Goal: Use online tool/utility: Use online tool/utility

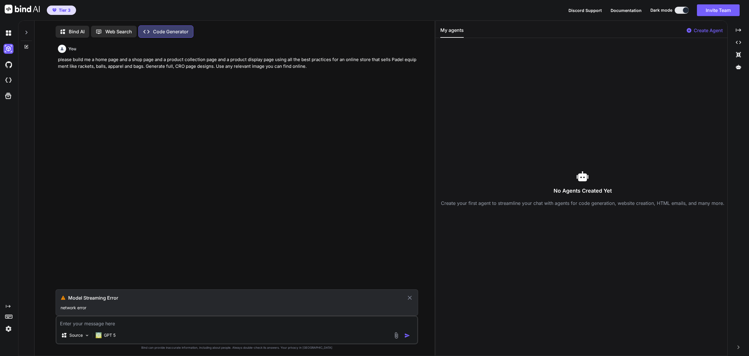
scroll to position [3, 0]
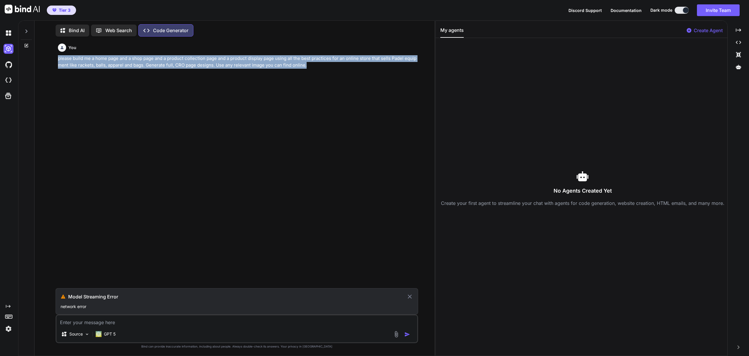
drag, startPoint x: 317, startPoint y: 64, endPoint x: 58, endPoint y: 54, distance: 259.6
click at [58, 54] on div "You please build me a home page and a shop page and a product collection page a…" at bounding box center [237, 54] width 359 height 27
copy p "please build me a home page and a shop page and a product collection page and a…"
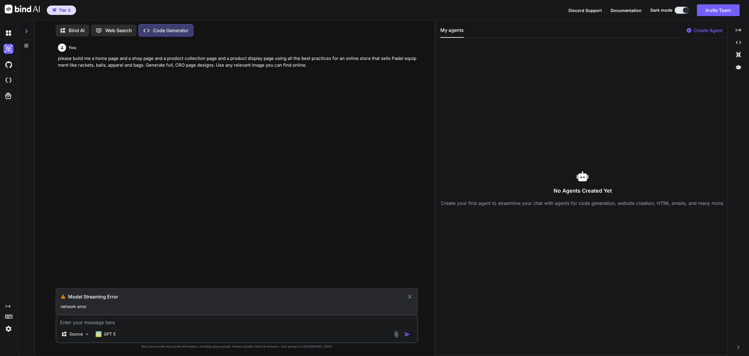
click at [93, 323] on textarea at bounding box center [236, 321] width 361 height 11
paste textarea "please build me a home page and a shop page and a product collection page and a…"
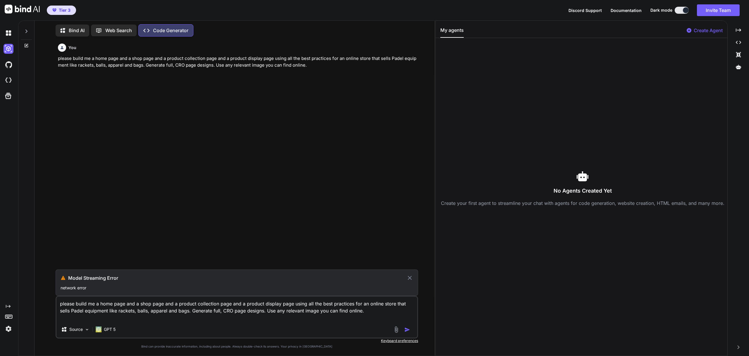
type textarea "please build me a home page and a shop page and a product collection page and a…"
click at [410, 280] on icon at bounding box center [409, 278] width 7 height 7
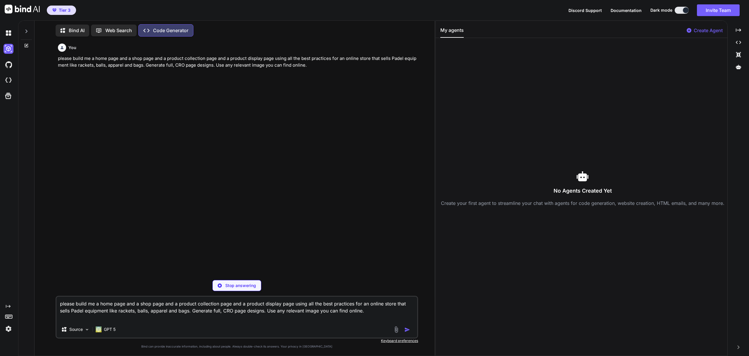
click at [242, 287] on p "Stop answering" at bounding box center [240, 286] width 31 height 6
click at [737, 31] on icon "Created with Pixso." at bounding box center [738, 29] width 5 height 5
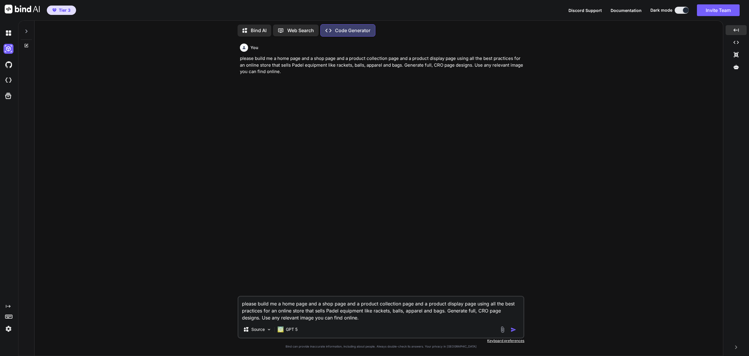
click at [512, 330] on img "button" at bounding box center [513, 330] width 6 height 6
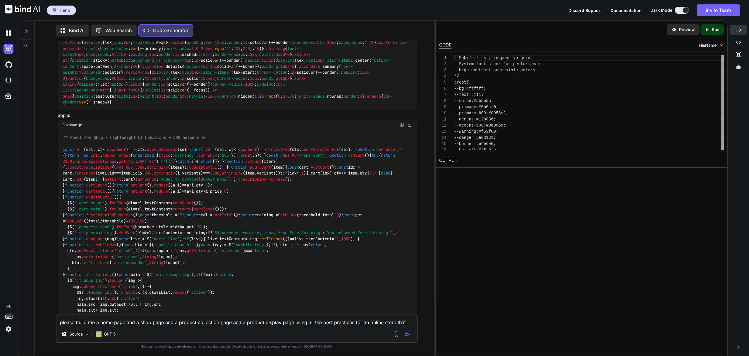
scroll to position [0, 0]
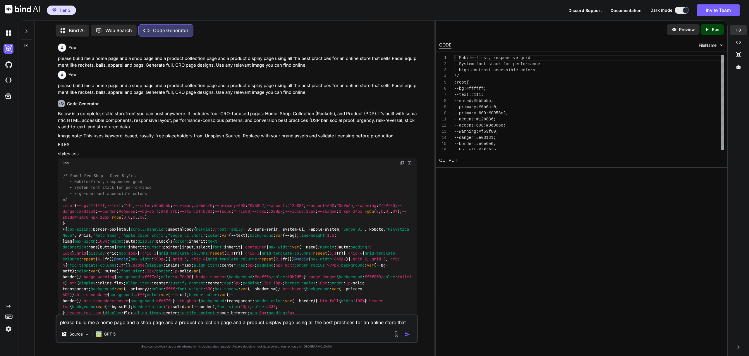
click at [686, 31] on p "Preview" at bounding box center [687, 30] width 16 height 6
click at [687, 26] on div "Preview" at bounding box center [683, 29] width 33 height 11
click at [687, 29] on p "Preview" at bounding box center [687, 30] width 16 height 6
click at [718, 28] on p "Run" at bounding box center [715, 30] width 7 height 6
click at [681, 28] on p "Preview" at bounding box center [687, 30] width 16 height 6
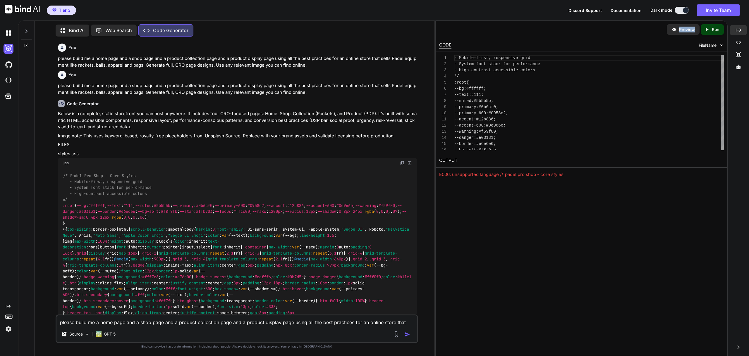
click at [681, 28] on p "Preview" at bounding box center [687, 30] width 16 height 6
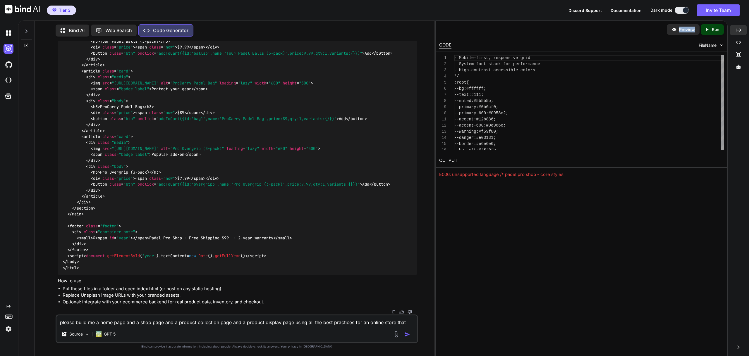
scroll to position [7318, 0]
click at [138, 302] on li "Optional: integrate with your ecommerce backend for real product data, inventor…" at bounding box center [240, 302] width 354 height 7
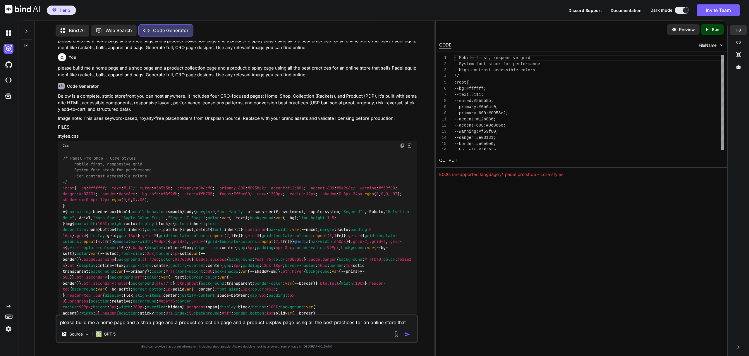
scroll to position [30, 0]
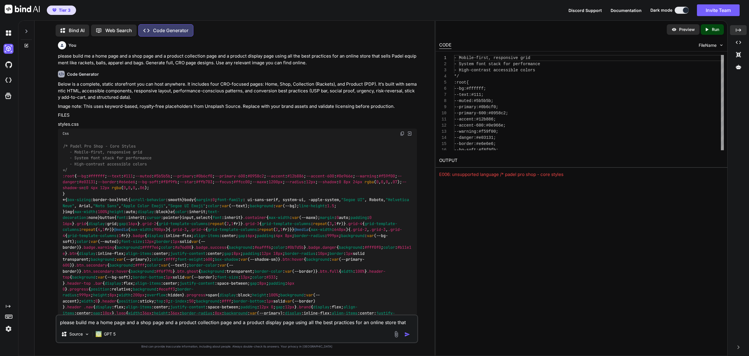
click at [411, 134] on img at bounding box center [409, 133] width 5 height 5
click at [685, 26] on div "Preview" at bounding box center [683, 29] width 33 height 11
click at [686, 29] on p "Preview" at bounding box center [687, 30] width 16 height 6
click at [686, 30] on p "Preview" at bounding box center [687, 30] width 16 height 6
click at [404, 134] on img at bounding box center [402, 133] width 5 height 5
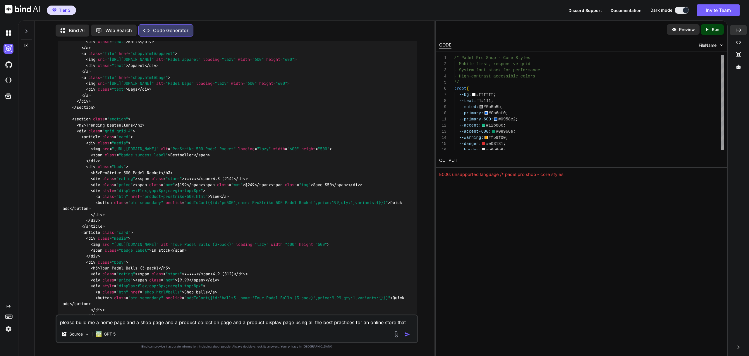
scroll to position [1613, 0]
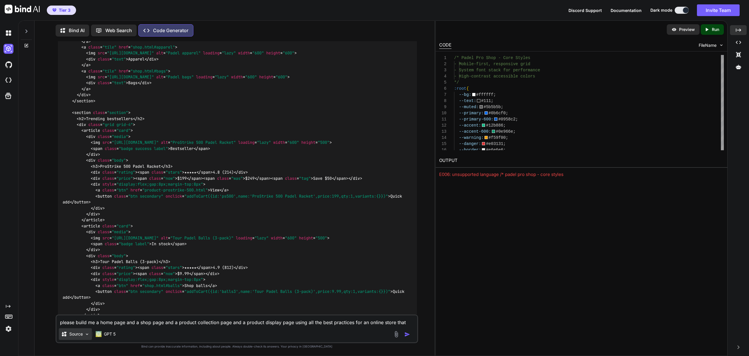
click at [85, 334] on img at bounding box center [87, 334] width 5 height 5
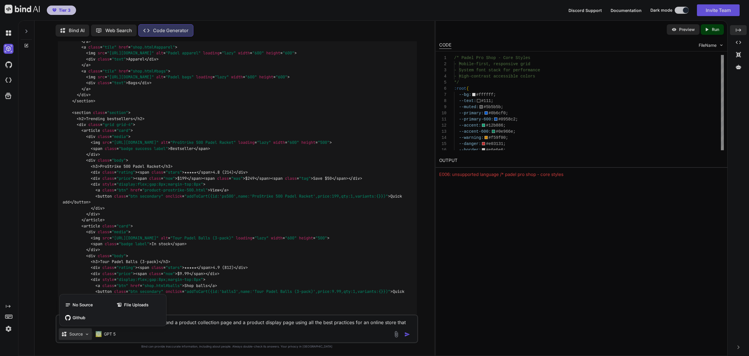
click at [85, 334] on div at bounding box center [374, 178] width 749 height 356
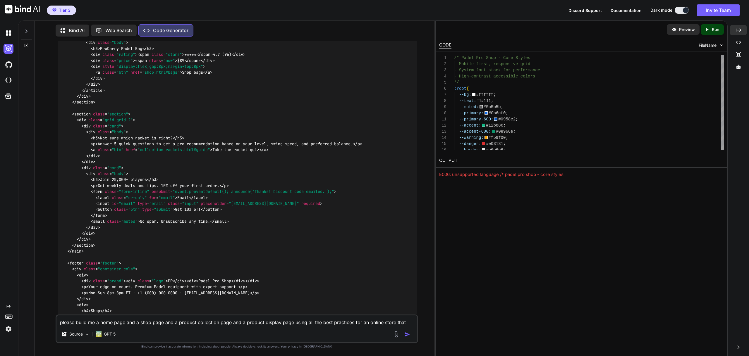
scroll to position [1968, 0]
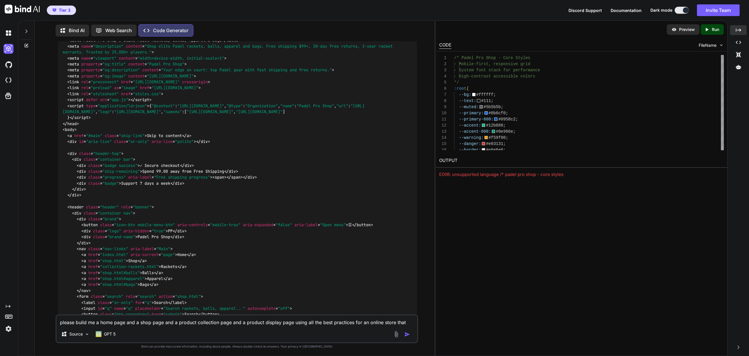
scroll to position [1036, 0]
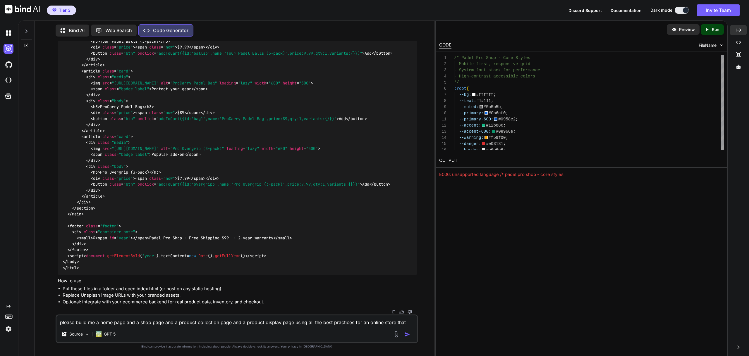
scroll to position [7318, 0]
click at [681, 27] on p "Preview" at bounding box center [687, 30] width 16 height 6
click at [686, 29] on p "Preview" at bounding box center [687, 30] width 16 height 6
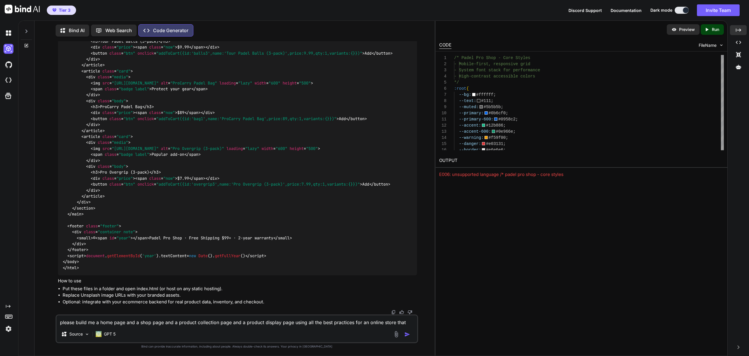
click at [707, 30] on icon at bounding box center [706, 29] width 3 height 3
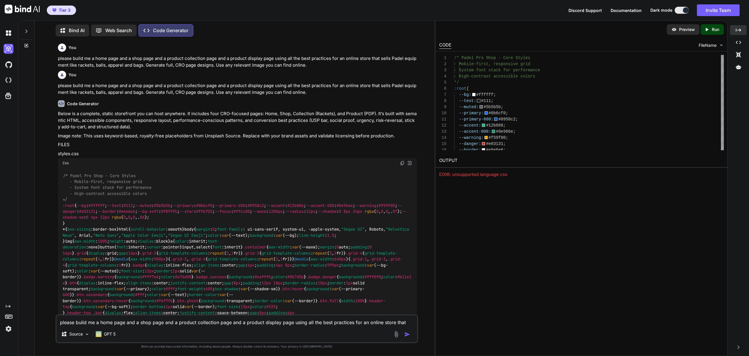
scroll to position [36, 0]
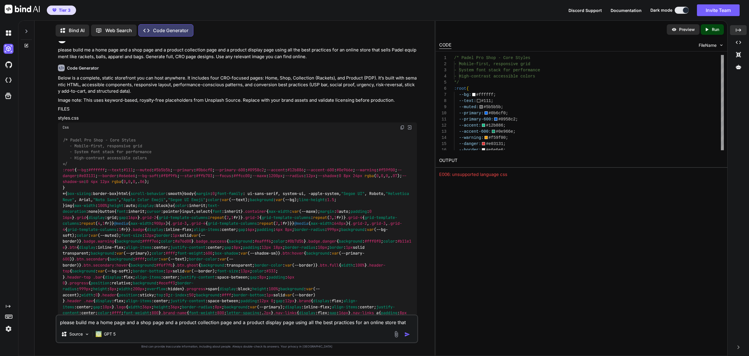
click at [204, 168] on div "/* Padel Pro Shop - Core Styles - Mobile-first, responsive grid - System font s…" at bounding box center [237, 357] width 359 height 451
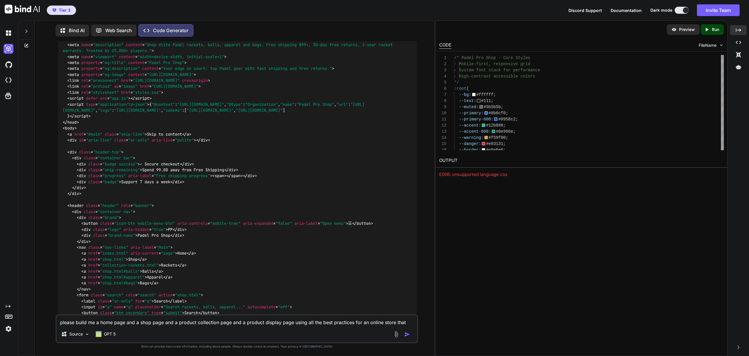
scroll to position [1141, 0]
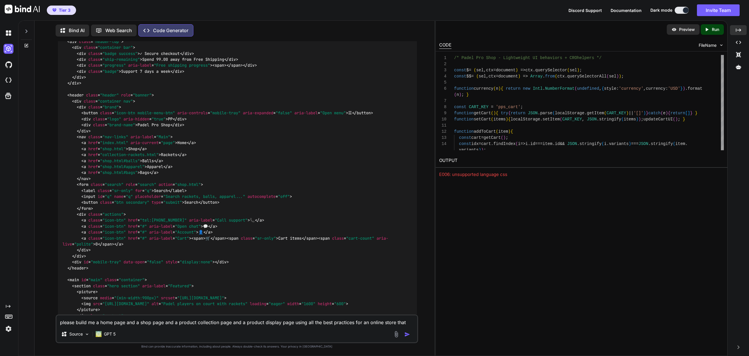
click at [683, 27] on p "Preview" at bounding box center [687, 30] width 16 height 6
drag, startPoint x: 685, startPoint y: 30, endPoint x: 707, endPoint y: 30, distance: 22.2
click at [685, 30] on p "Preview" at bounding box center [687, 30] width 16 height 6
click at [707, 30] on icon at bounding box center [706, 29] width 3 height 3
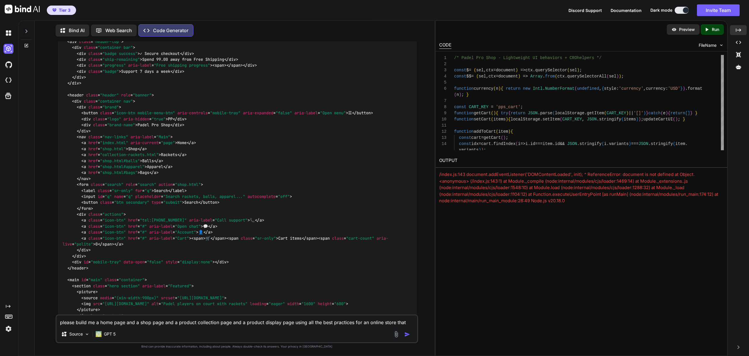
click at [689, 29] on p "Preview" at bounding box center [687, 30] width 16 height 6
click at [739, 44] on icon "Created with Pixso." at bounding box center [738, 42] width 5 height 5
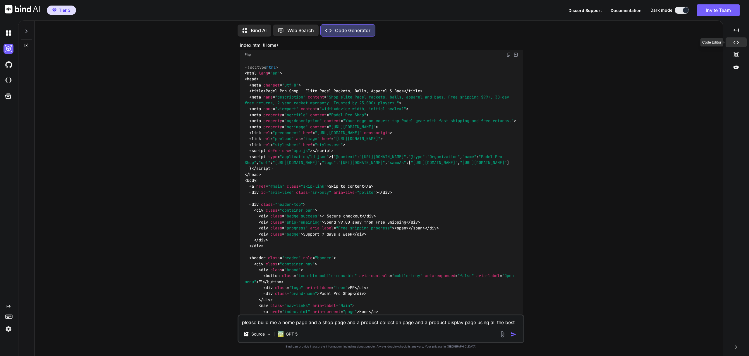
scroll to position [1203, 0]
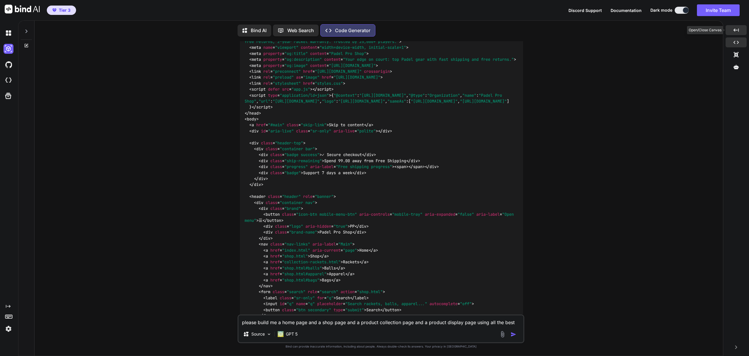
click at [735, 33] on div "Created with Pixso." at bounding box center [735, 30] width 21 height 10
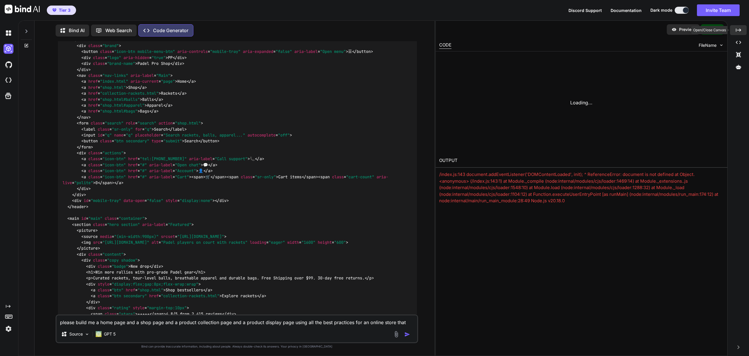
scroll to position [1141, 0]
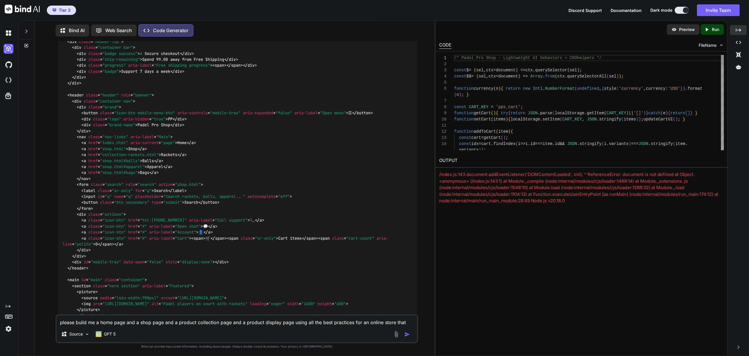
click at [691, 30] on p "Preview" at bounding box center [687, 30] width 16 height 6
click at [7, 65] on img at bounding box center [9, 65] width 10 height 10
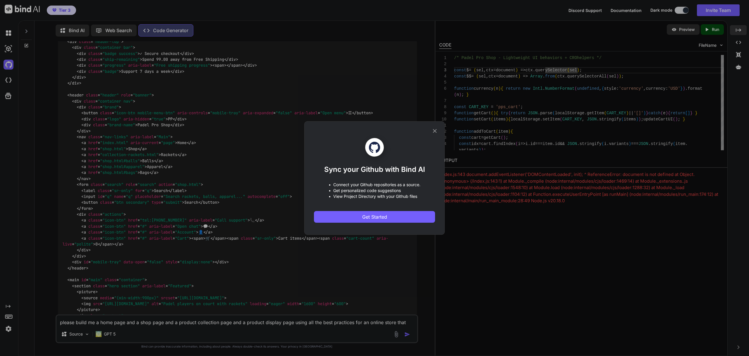
click at [437, 129] on icon at bounding box center [434, 131] width 6 height 6
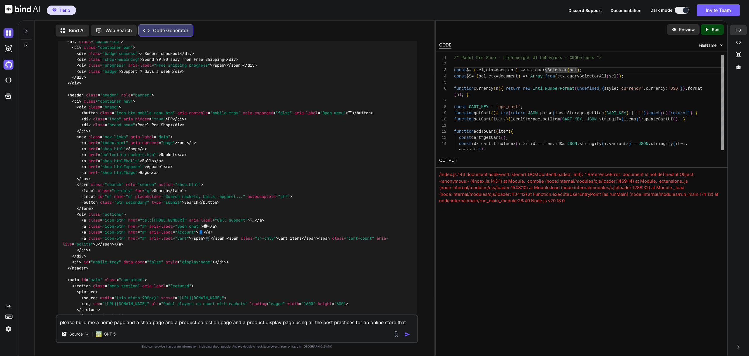
click at [9, 31] on img at bounding box center [9, 33] width 10 height 10
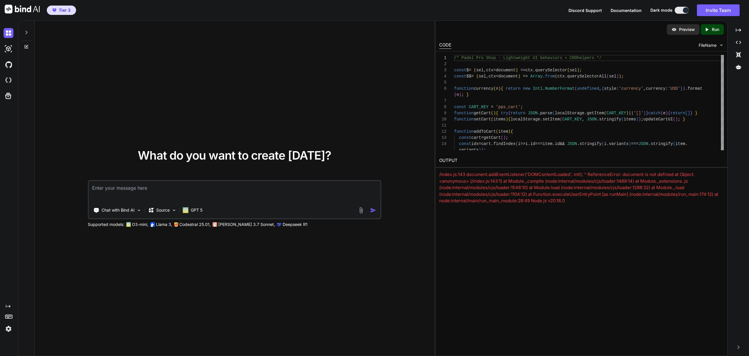
click at [681, 29] on p "Preview" at bounding box center [687, 30] width 16 height 6
click at [270, 191] on textarea at bounding box center [235, 192] width 292 height 22
paste textarea "please build me a home page and a shop page and a product collection page and a…"
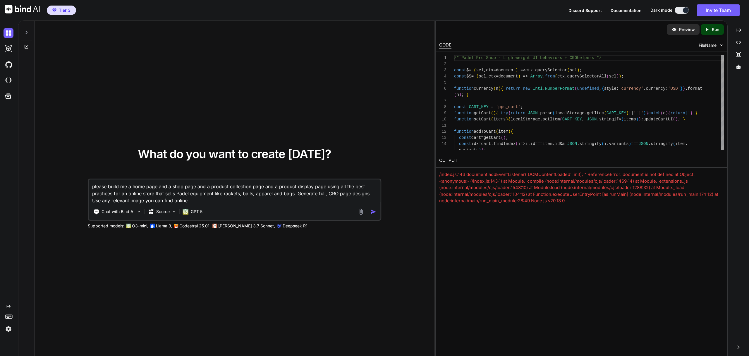
type textarea "please build me a home page and a shop page and a product collection page and a…"
click at [370, 211] on div at bounding box center [367, 212] width 21 height 7
click at [371, 211] on img "button" at bounding box center [373, 212] width 6 height 6
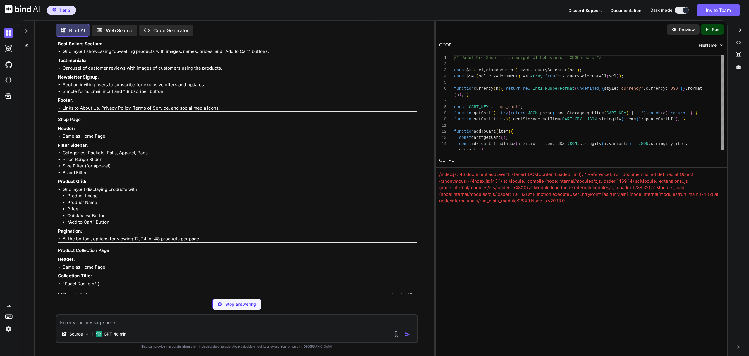
scroll to position [189, 0]
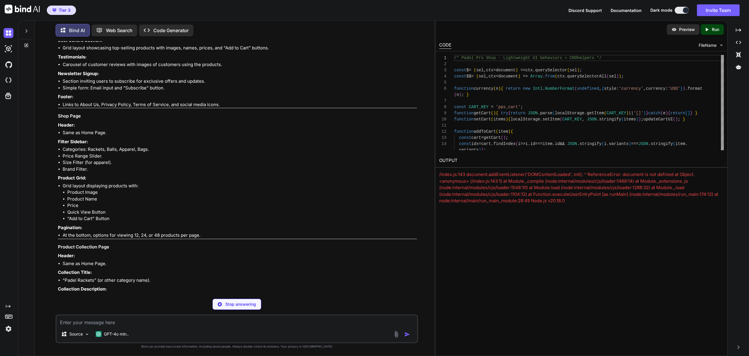
click at [247, 302] on p "Stop answering" at bounding box center [240, 305] width 31 height 6
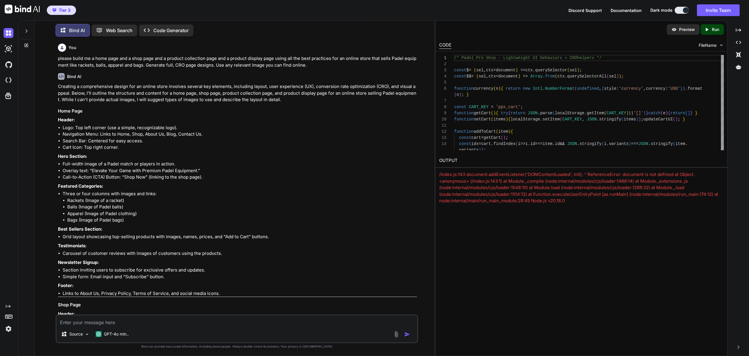
click at [163, 33] on div "Created with Pixso. Code Generator" at bounding box center [166, 31] width 54 height 12
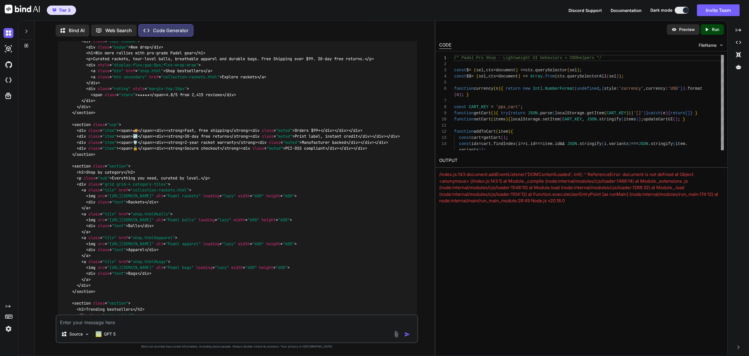
scroll to position [6432, 0]
click at [682, 28] on p "Preview" at bounding box center [687, 30] width 16 height 6
click at [715, 29] on p "Run" at bounding box center [715, 30] width 7 height 6
click at [687, 30] on p "Preview" at bounding box center [687, 30] width 16 height 6
